Goal: Task Accomplishment & Management: Manage account settings

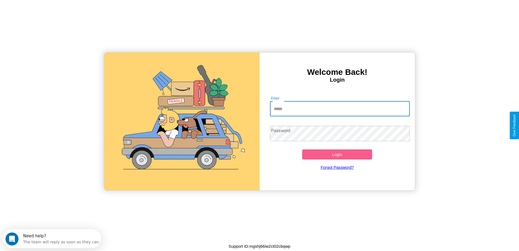
click at [340, 109] on input "Email" at bounding box center [340, 108] width 140 height 15
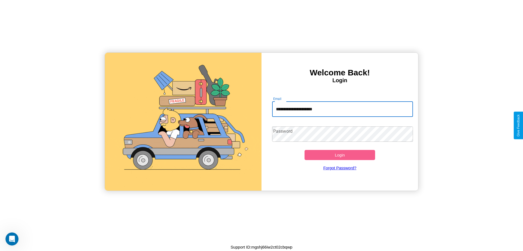
type input "**********"
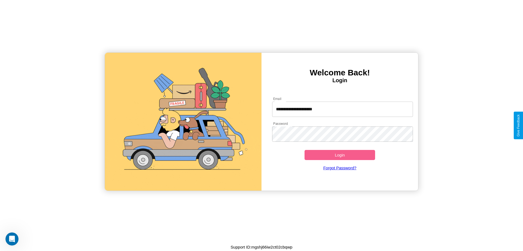
click at [340, 155] on button "Login" at bounding box center [340, 155] width 71 height 10
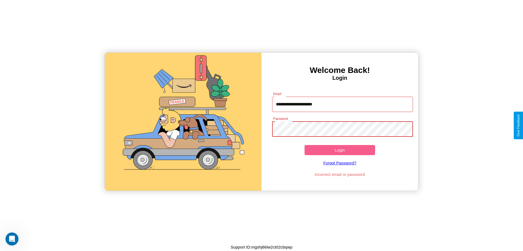
click at [340, 150] on button "Login" at bounding box center [340, 150] width 71 height 10
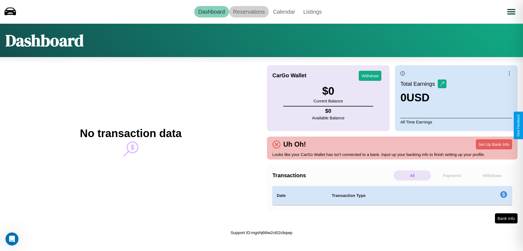
click at [249, 11] on link "Reservations" at bounding box center [249, 11] width 40 height 11
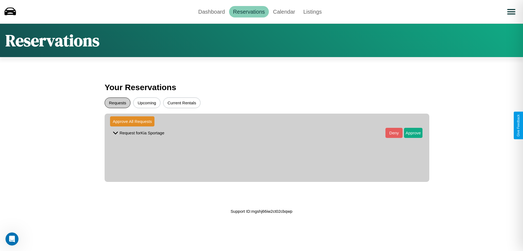
click at [118, 103] on button "Requests" at bounding box center [118, 102] width 26 height 11
click at [410, 133] on button "Approve" at bounding box center [413, 133] width 19 height 10
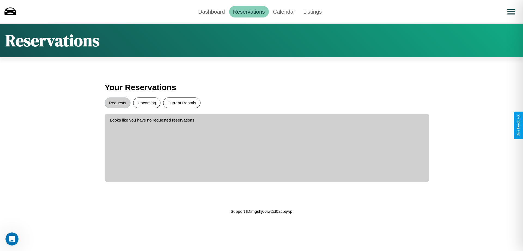
click at [182, 103] on button "Current Rentals" at bounding box center [181, 102] width 37 height 11
